Goal: Information Seeking & Learning: Learn about a topic

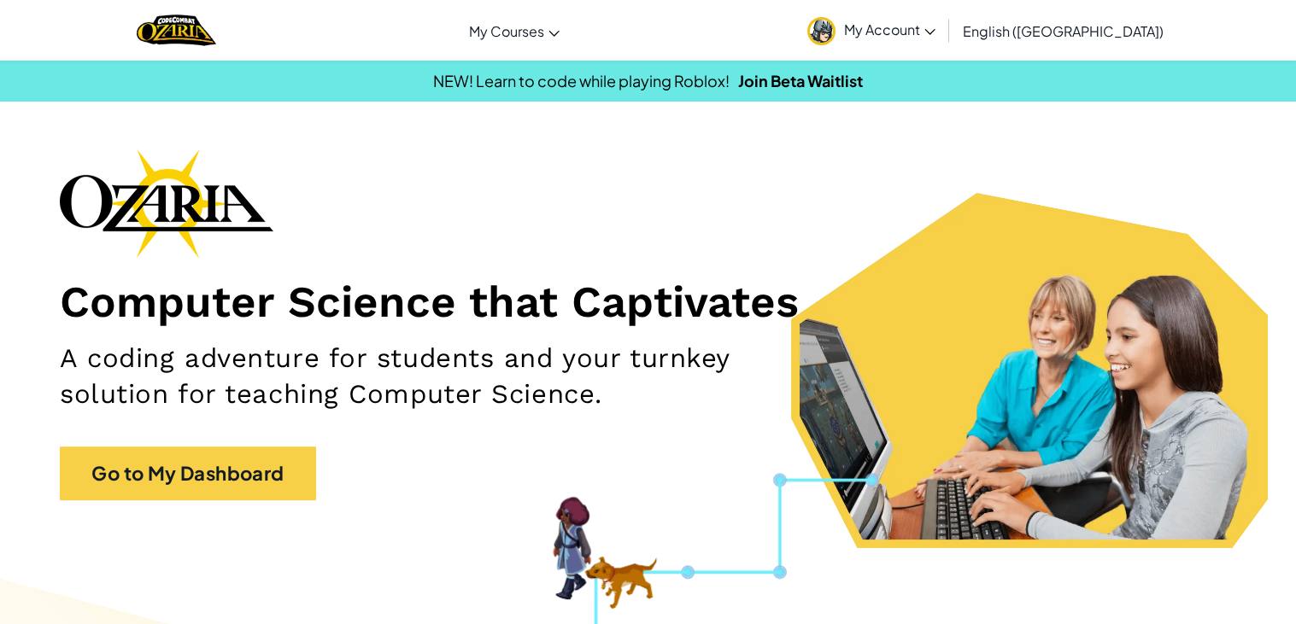
click at [202, 437] on div "Computer Science that Captivates A coding adventure for students and your turnk…" at bounding box center [648, 333] width 1176 height 369
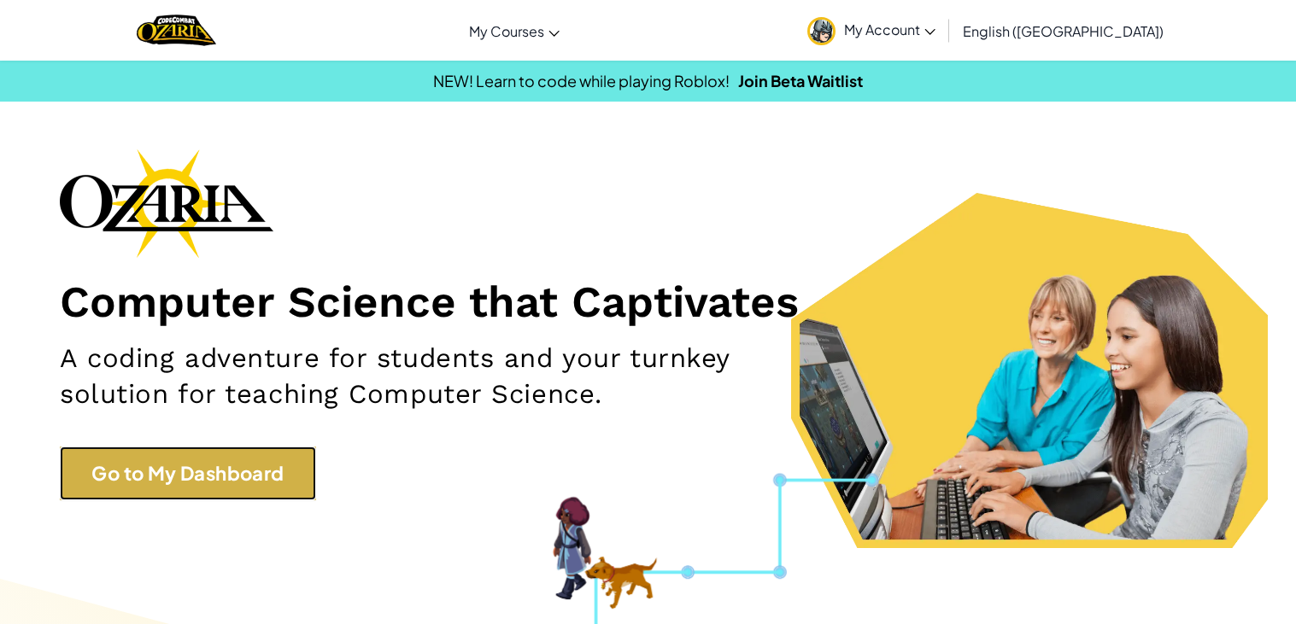
click at [229, 465] on link "Go to My Dashboard" at bounding box center [188, 474] width 256 height 54
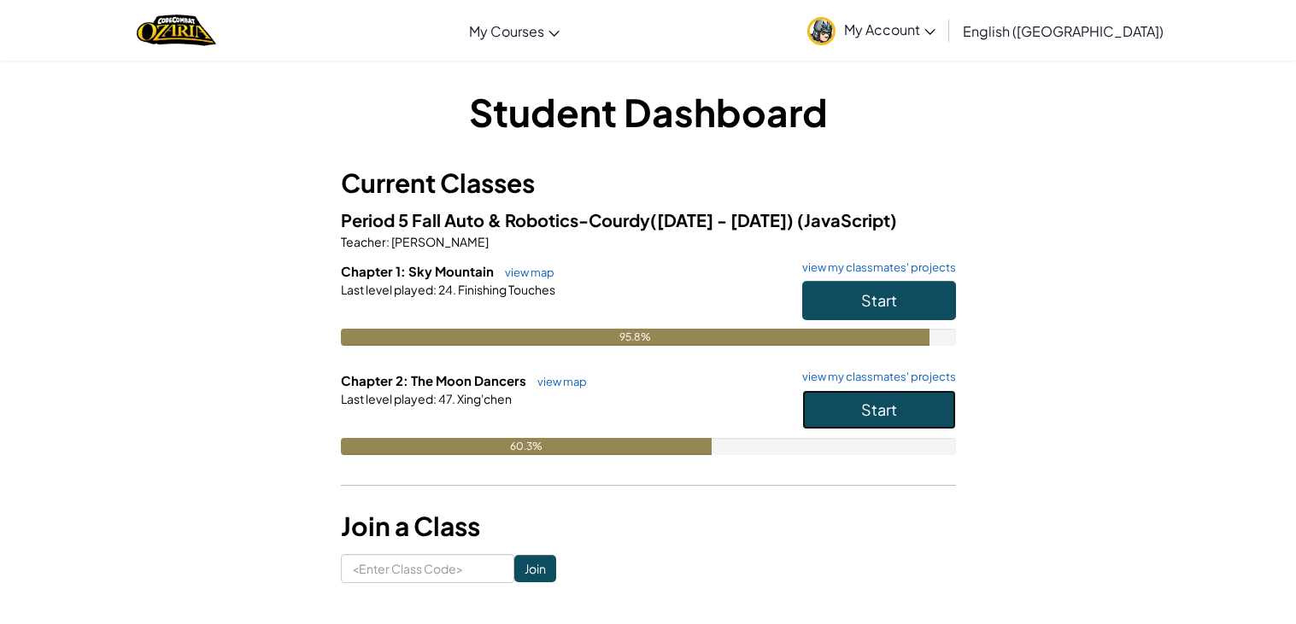
click at [821, 402] on button "Start" at bounding box center [879, 409] width 154 height 39
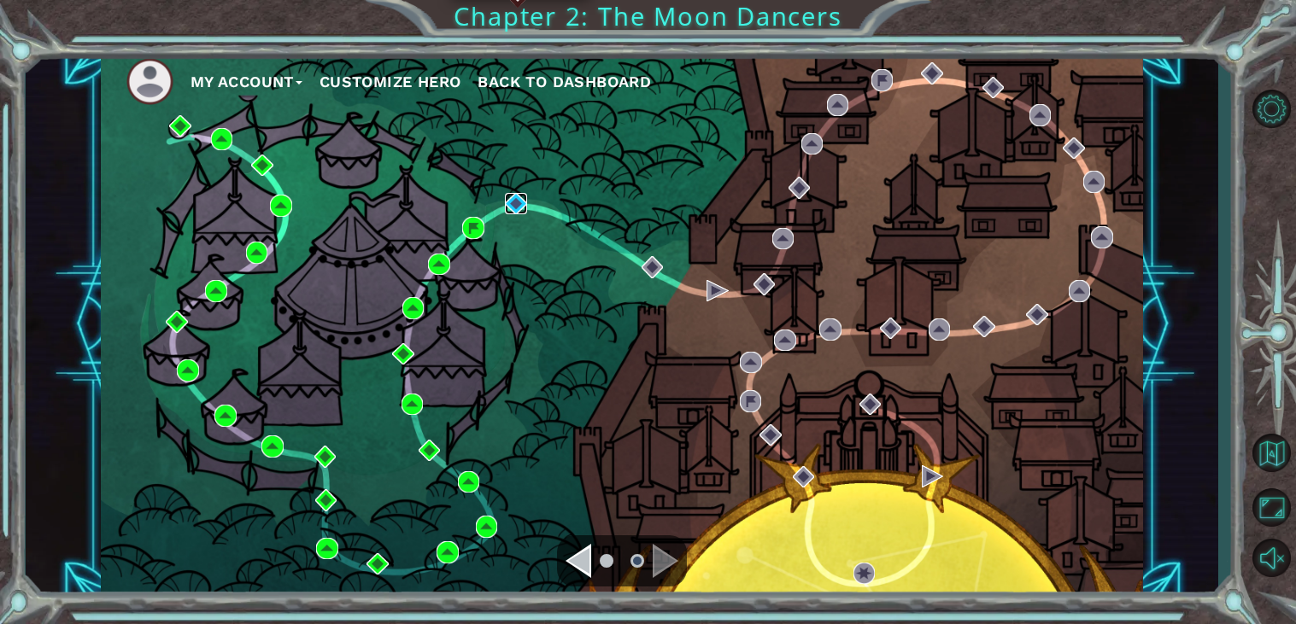
click at [518, 210] on img at bounding box center [516, 204] width 22 height 22
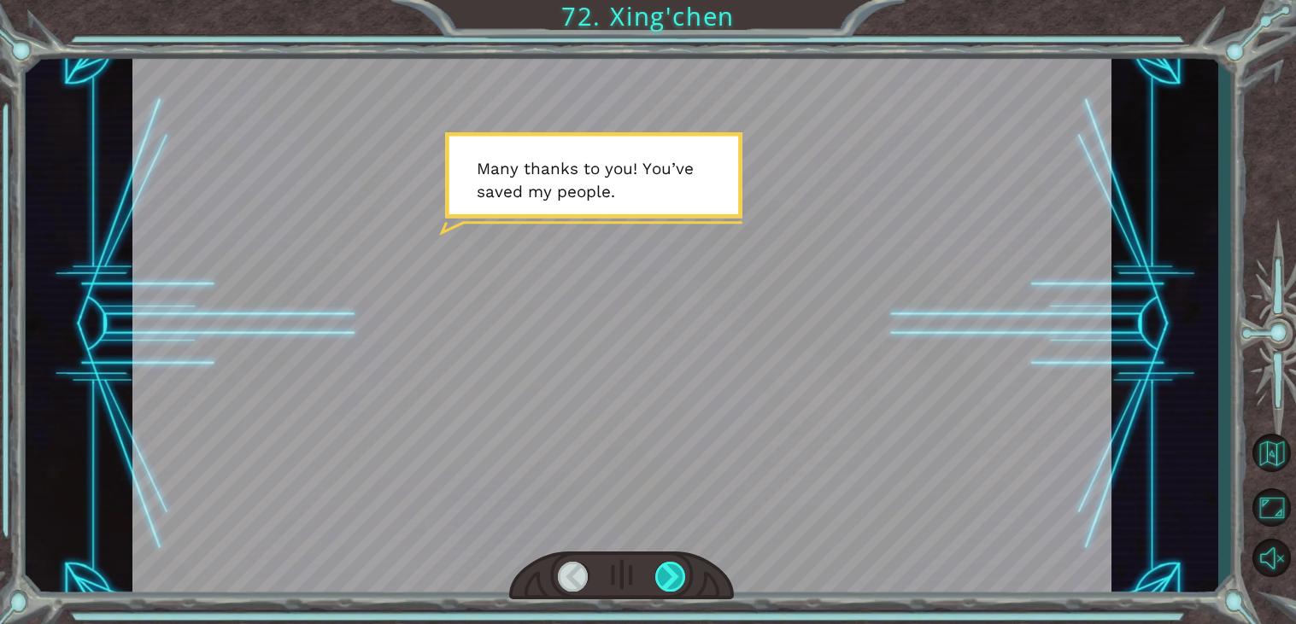
click at [676, 582] on div at bounding box center [670, 577] width 31 height 30
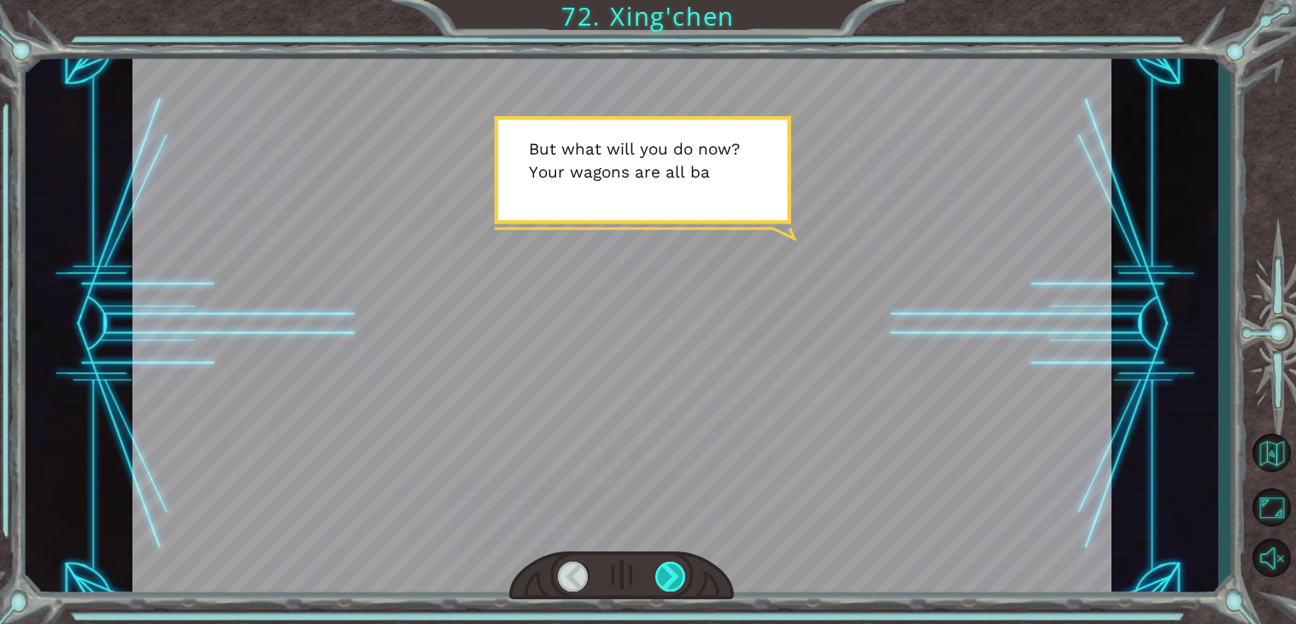
click at [676, 582] on div at bounding box center [670, 577] width 31 height 30
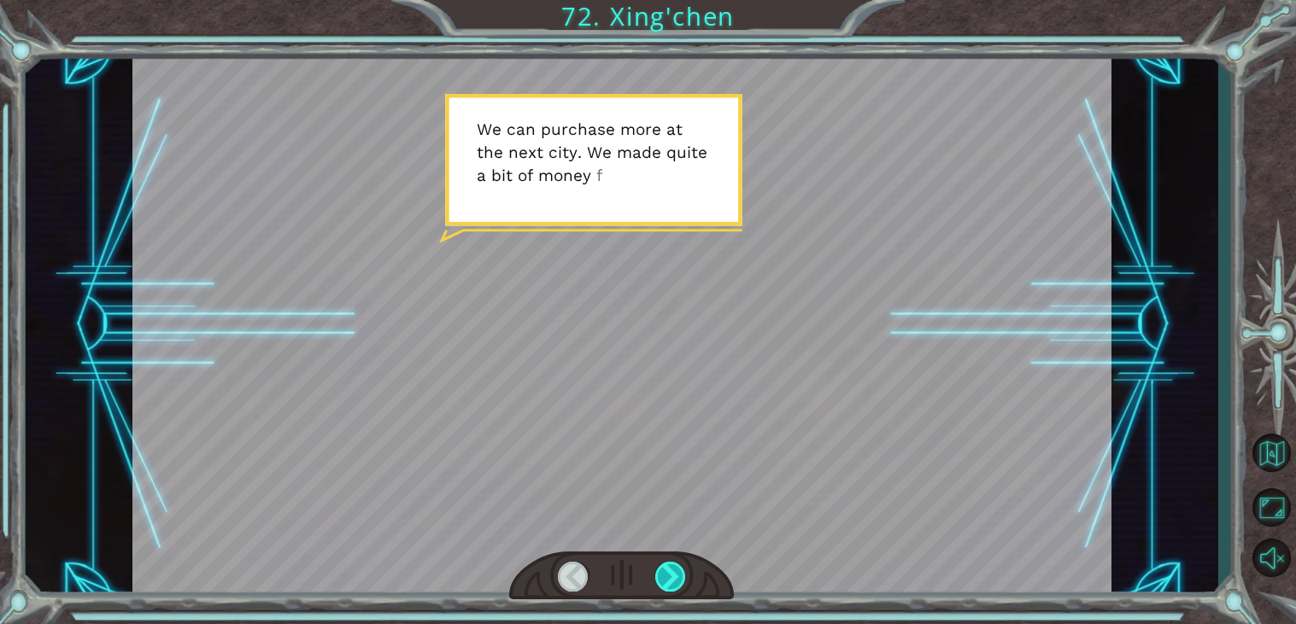
click at [676, 582] on div at bounding box center [670, 577] width 31 height 30
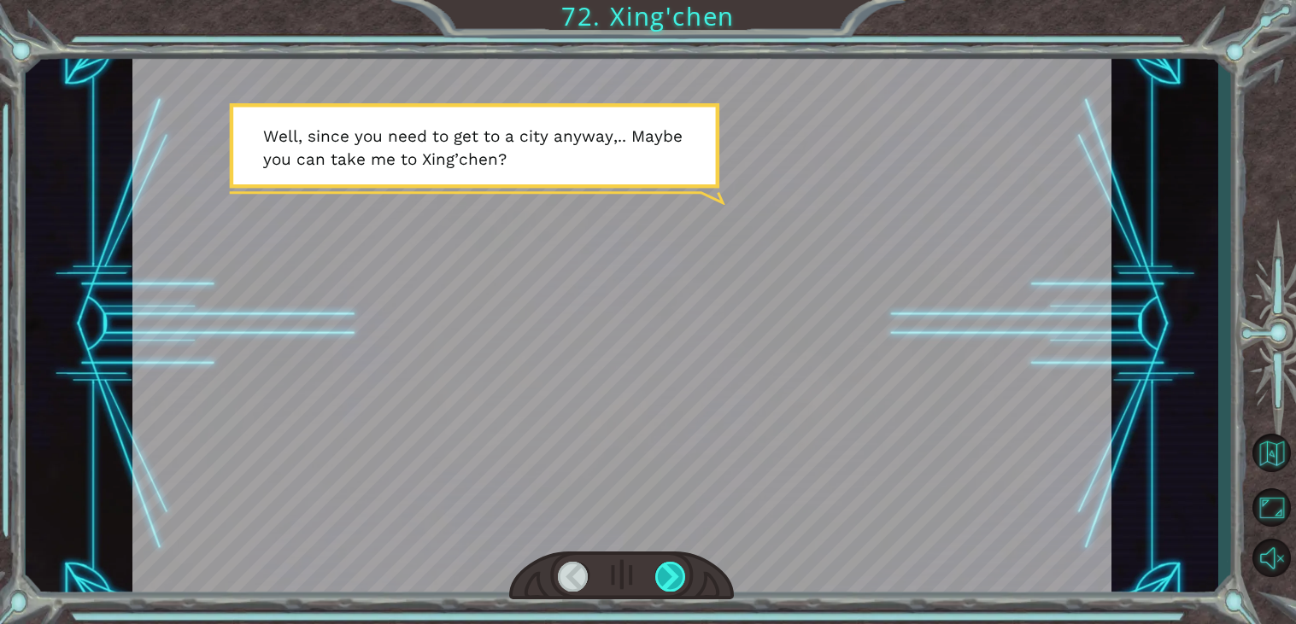
click at [676, 582] on div at bounding box center [670, 577] width 31 height 30
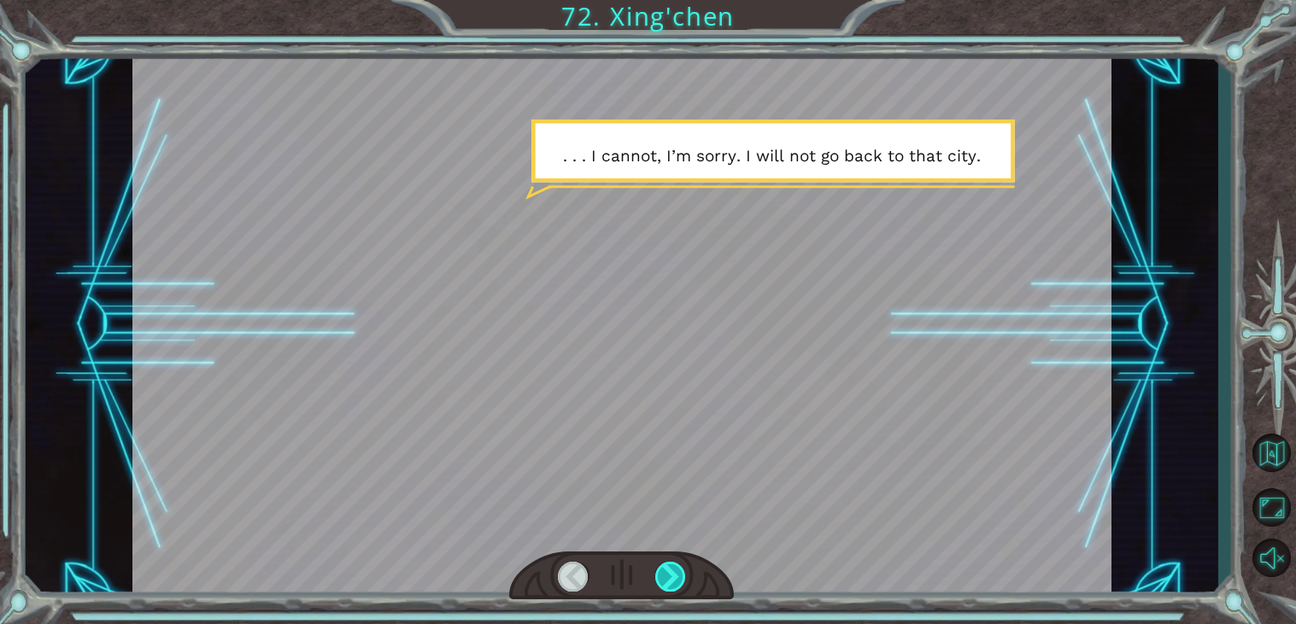
click at [676, 582] on div at bounding box center [670, 577] width 31 height 30
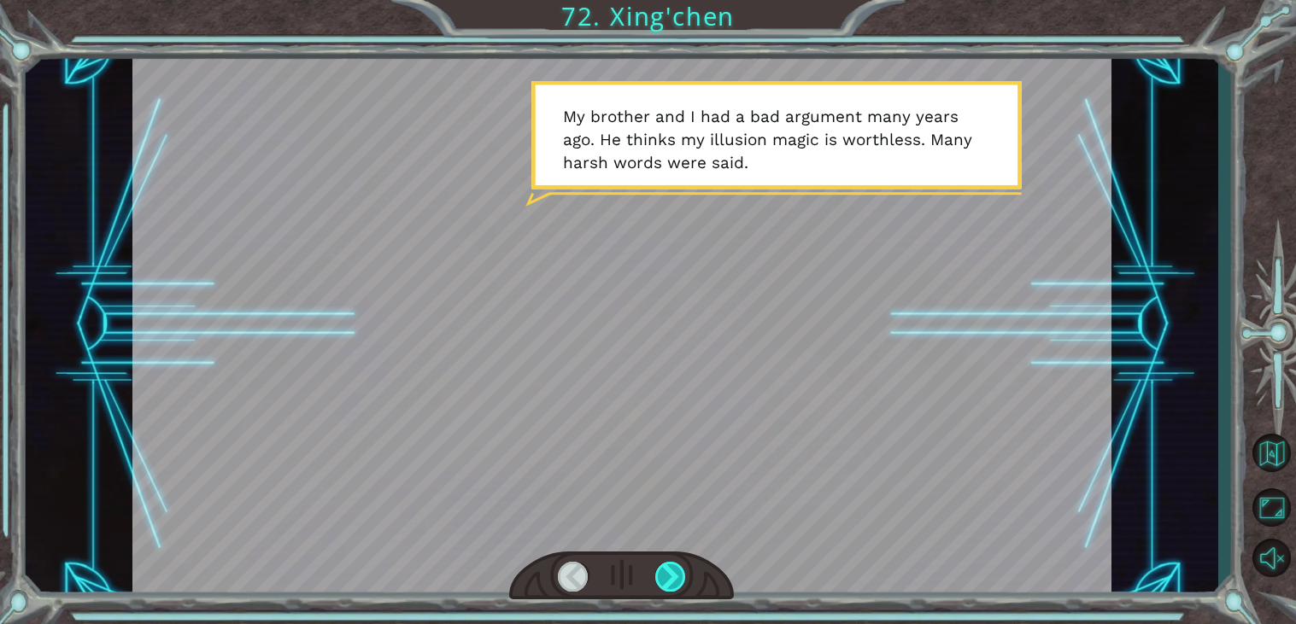
click at [676, 582] on div at bounding box center [670, 577] width 31 height 30
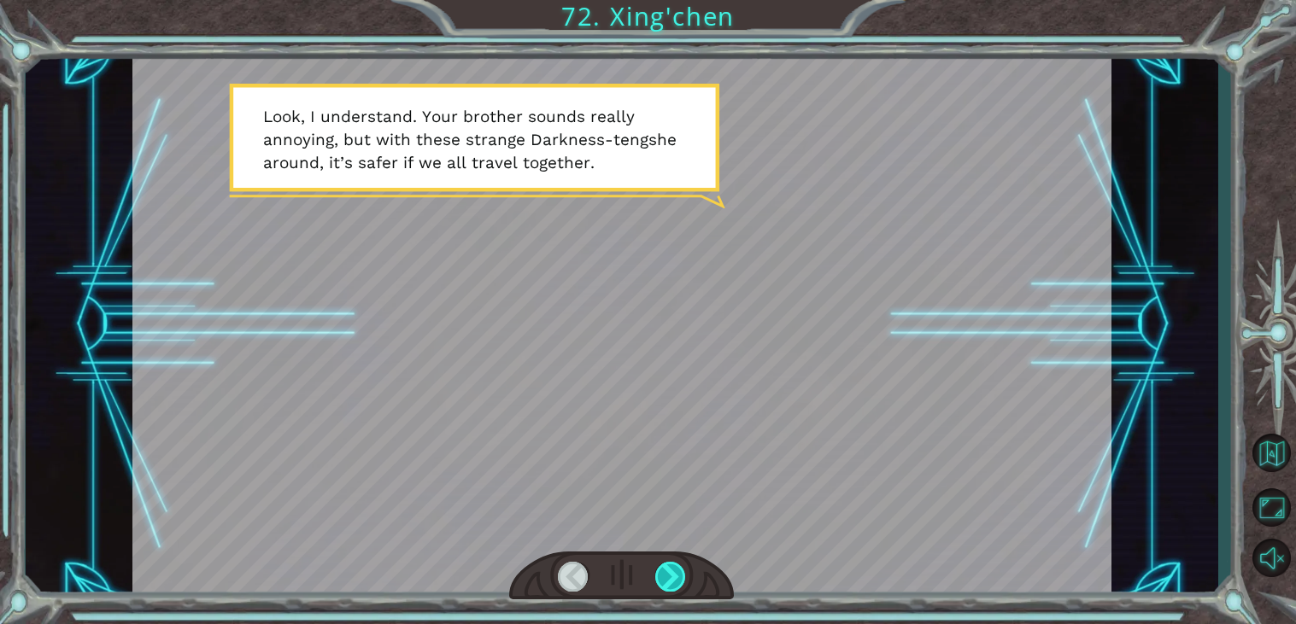
click at [683, 577] on div at bounding box center [670, 577] width 31 height 30
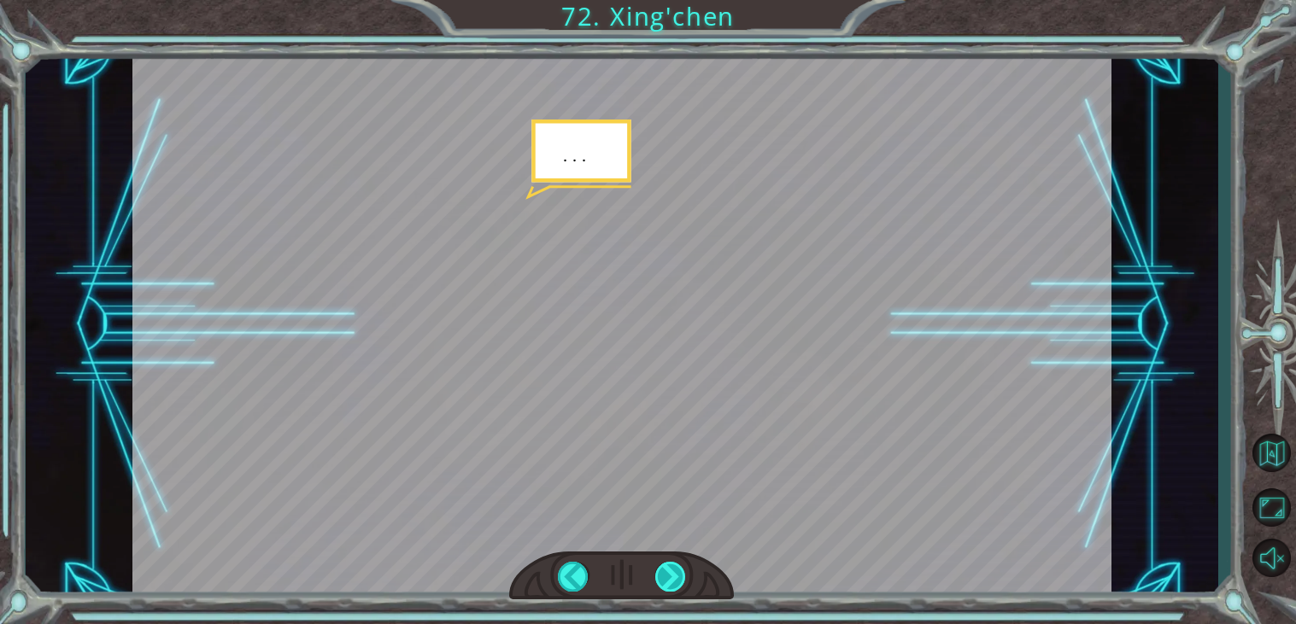
click at [683, 577] on div at bounding box center [670, 577] width 31 height 30
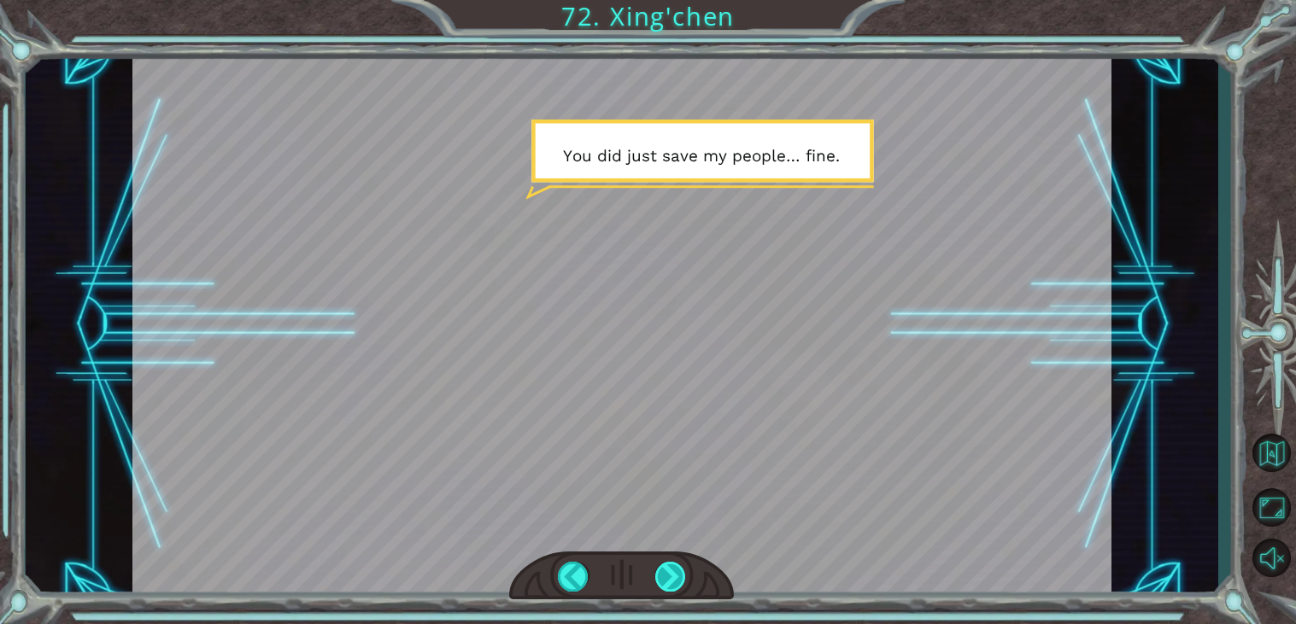
click at [683, 577] on div at bounding box center [670, 577] width 31 height 30
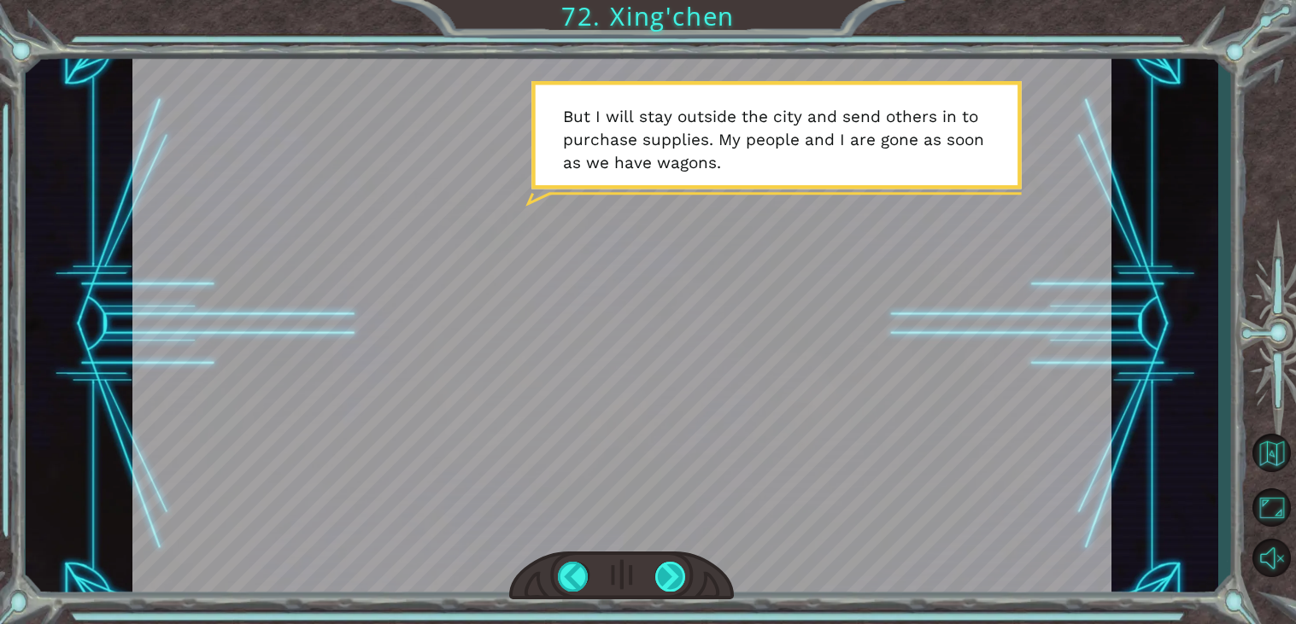
click at [665, 572] on div at bounding box center [670, 577] width 31 height 30
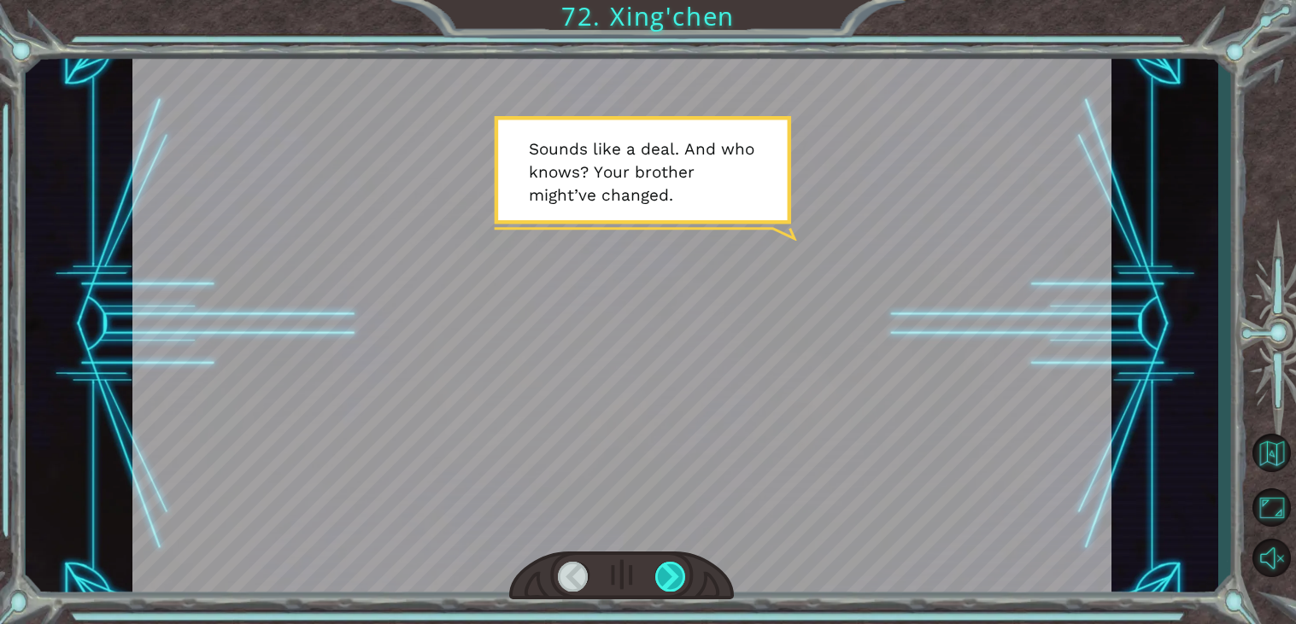
click at [665, 572] on div at bounding box center [670, 577] width 31 height 30
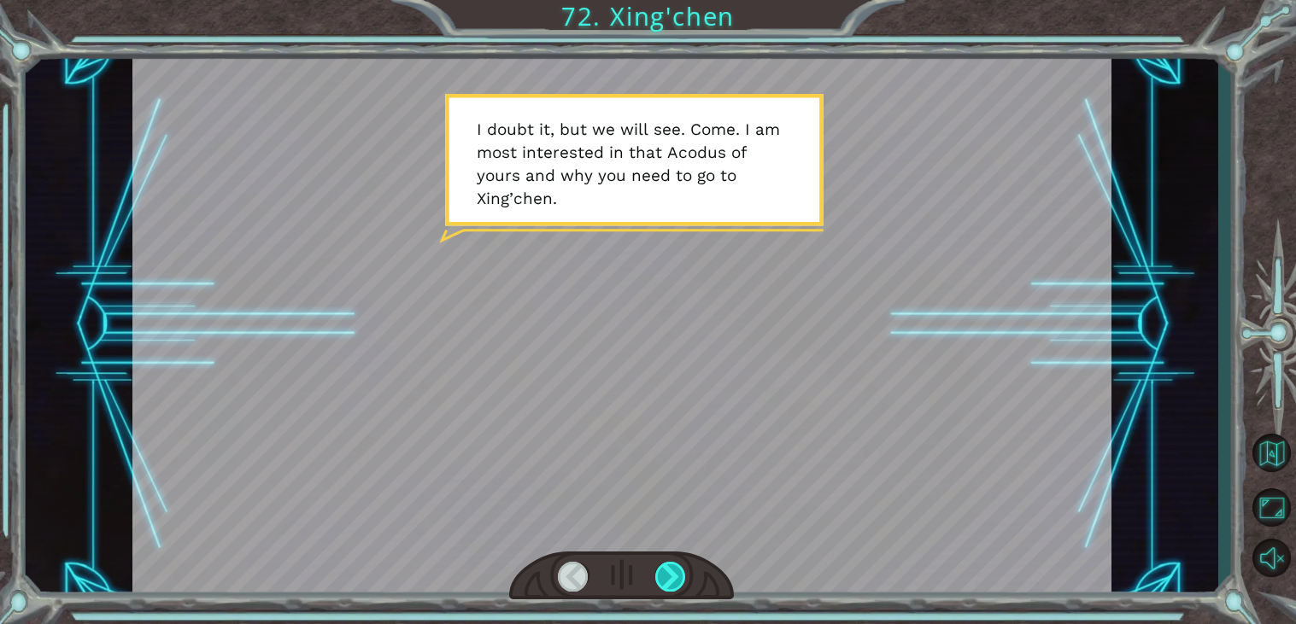
click at [665, 572] on div at bounding box center [670, 577] width 31 height 30
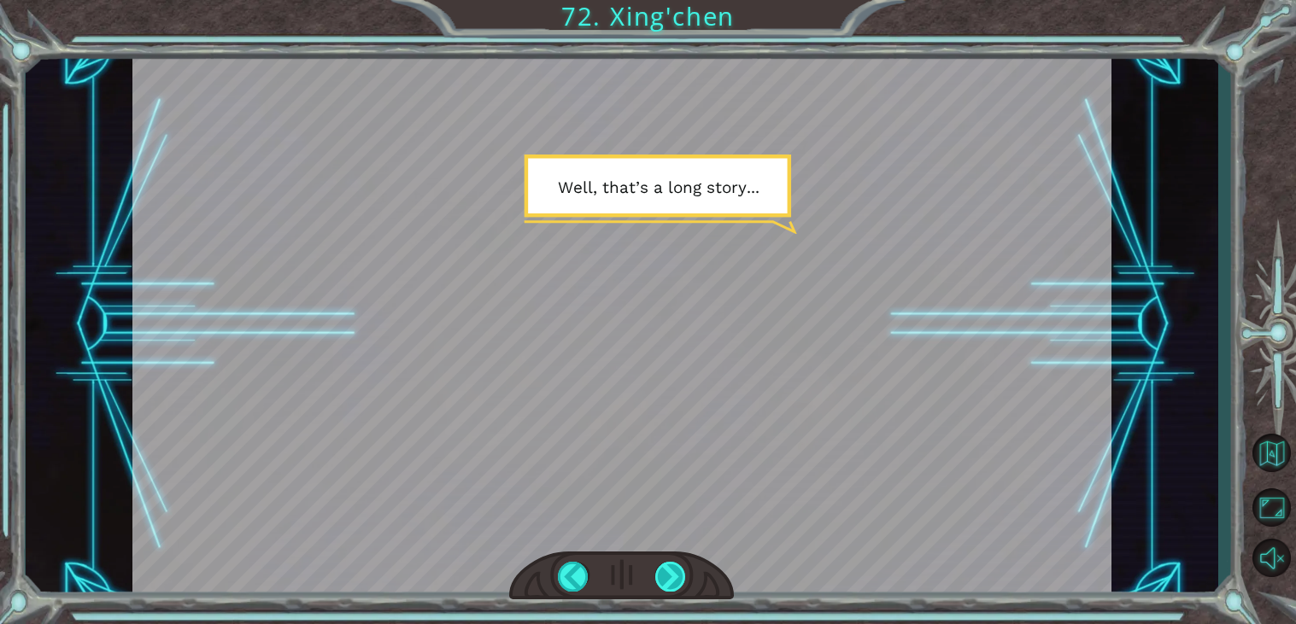
click at [665, 572] on div at bounding box center [670, 577] width 31 height 30
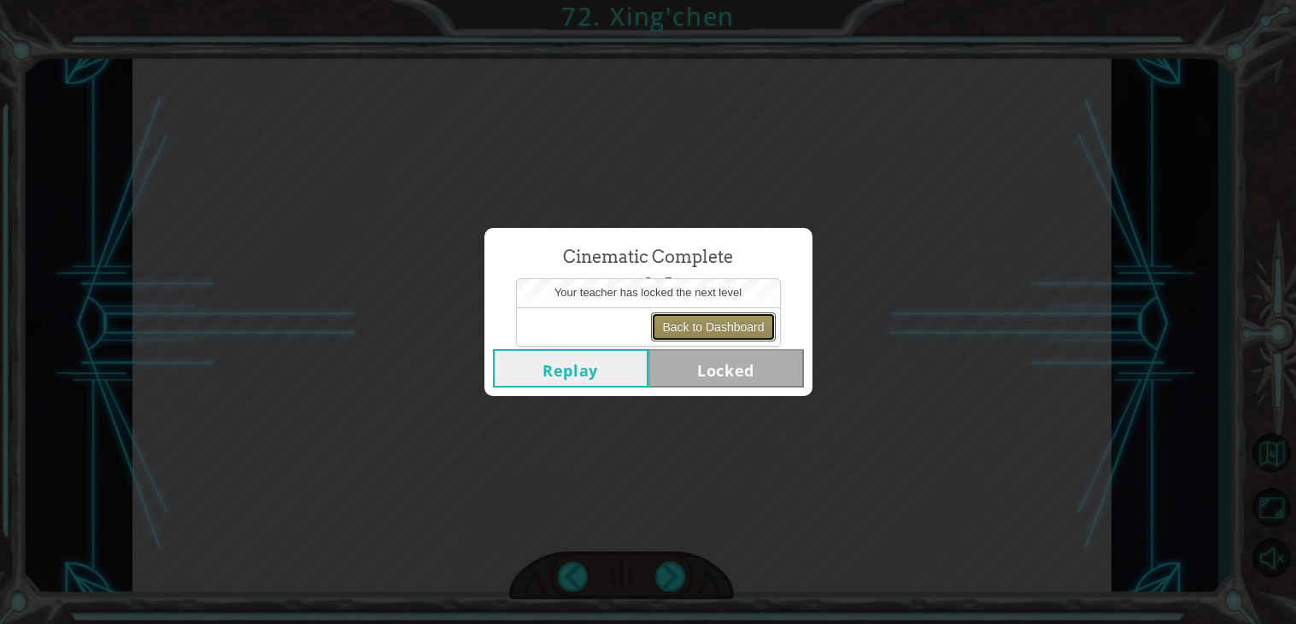
click at [731, 332] on button "Back to Dashboard" at bounding box center [713, 327] width 124 height 29
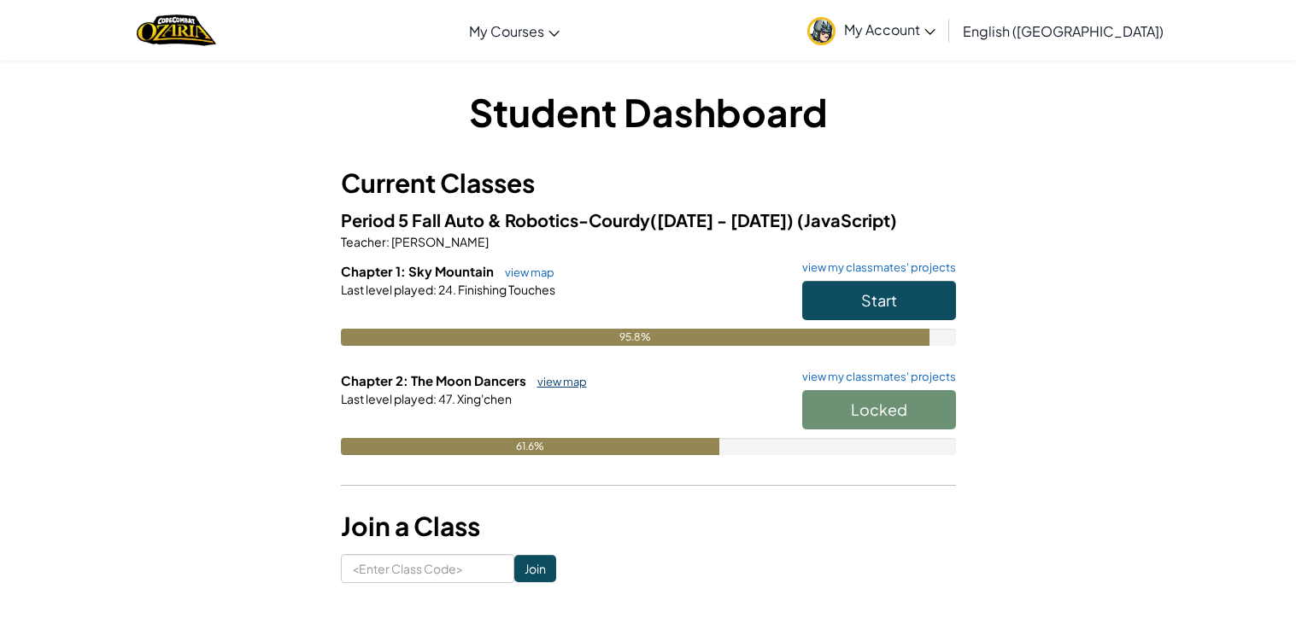
click at [541, 383] on link "view map" at bounding box center [558, 382] width 58 height 14
